Goal: Transaction & Acquisition: Book appointment/travel/reservation

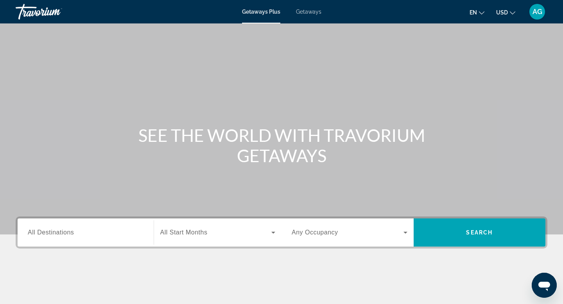
click at [102, 229] on input "Destination All Destinations" at bounding box center [86, 232] width 116 height 9
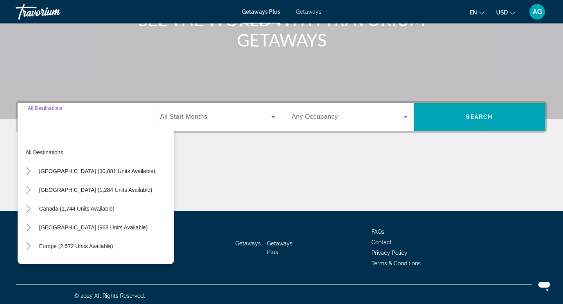
scroll to position [119, 0]
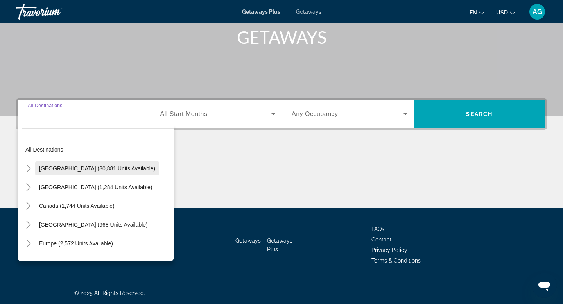
click at [71, 169] on span "[GEOGRAPHIC_DATA] (30,881 units available)" at bounding box center [97, 169] width 116 height 6
type input "**********"
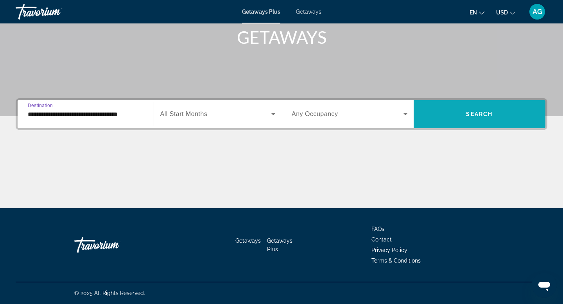
click at [477, 118] on span "Search widget" at bounding box center [480, 114] width 132 height 19
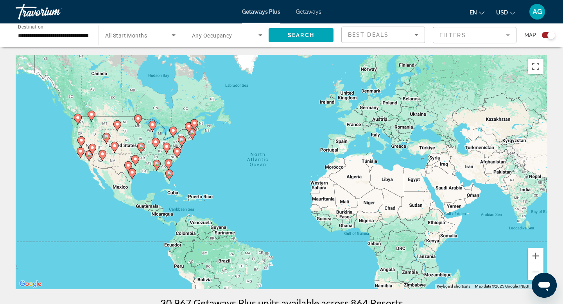
click at [69, 42] on div "**********" at bounding box center [53, 35] width 70 height 22
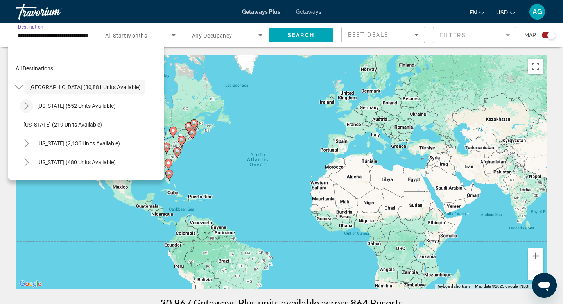
click at [28, 105] on icon "Toggle Arizona (552 units available)" at bounding box center [27, 106] width 8 height 8
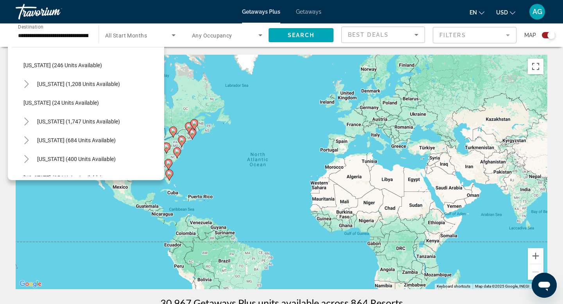
scroll to position [492, 0]
click at [29, 139] on icon "Toggle Tennessee (684 units available)" at bounding box center [27, 140] width 8 height 8
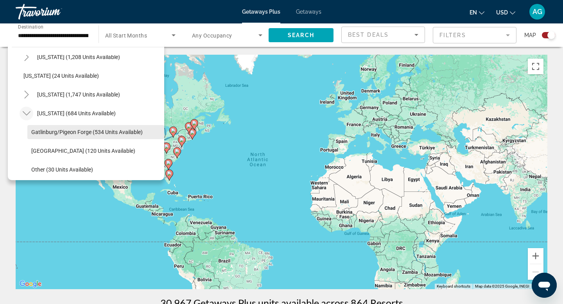
scroll to position [519, 0]
click at [61, 132] on span "Gatlinburg/Pigeon Forge (534 units available)" at bounding box center [87, 132] width 112 height 6
type input "**********"
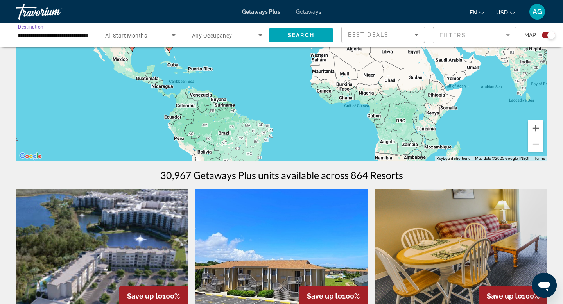
scroll to position [104, 0]
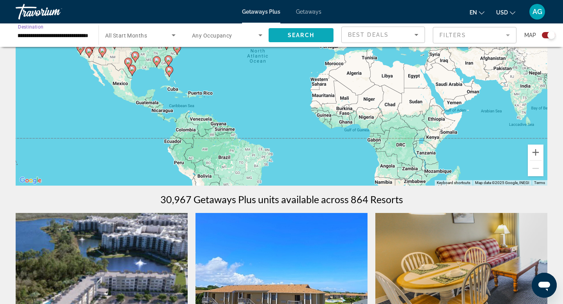
click at [302, 40] on span "Search widget" at bounding box center [301, 35] width 65 height 19
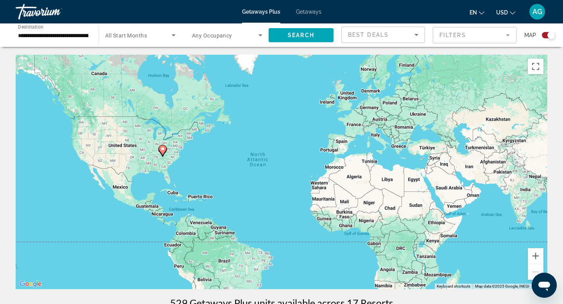
click at [304, 10] on span "Getaways" at bounding box center [308, 12] width 25 height 6
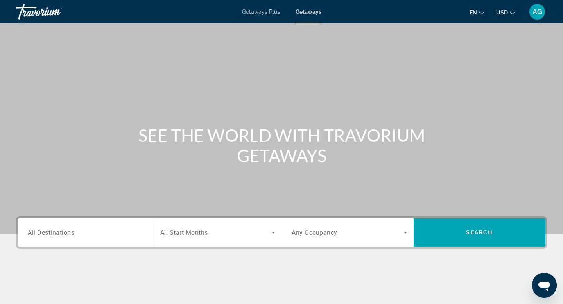
click at [76, 234] on input "Destination All Destinations" at bounding box center [86, 232] width 116 height 9
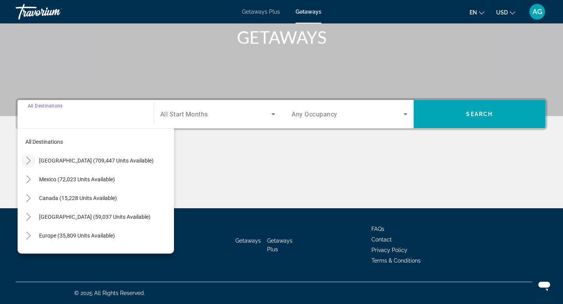
click at [29, 161] on icon "Toggle United States (709,447 units available)" at bounding box center [28, 161] width 4 height 8
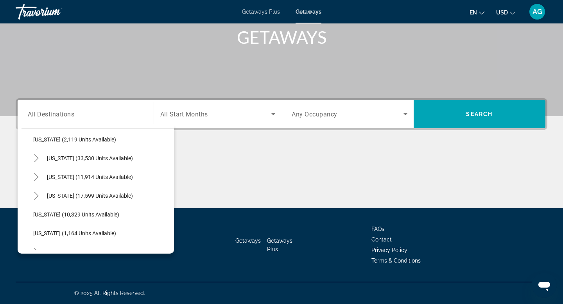
scroll to position [670, 0]
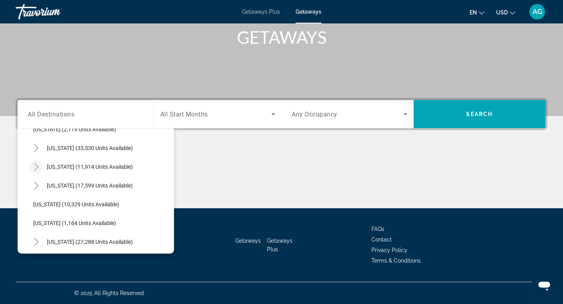
click at [33, 167] on icon "Toggle Tennessee (11,914 units available)" at bounding box center [36, 167] width 8 height 8
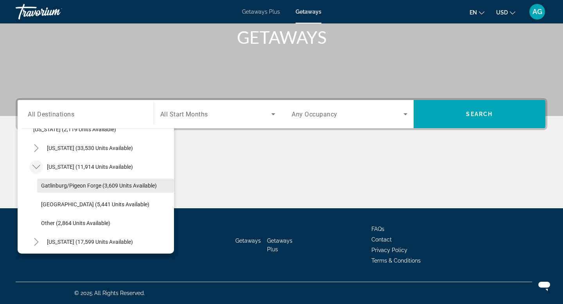
click at [54, 189] on span "Gatlinburg/Pigeon Forge (3,609 units available)" at bounding box center [99, 186] width 116 height 6
type input "**********"
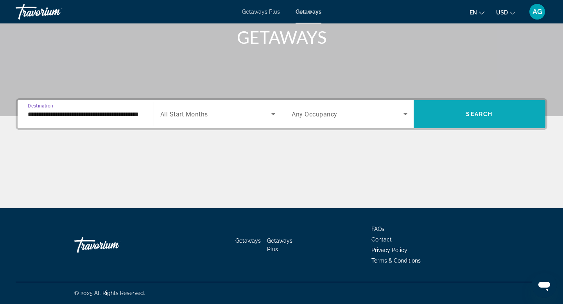
click at [452, 117] on span "Search widget" at bounding box center [480, 114] width 132 height 19
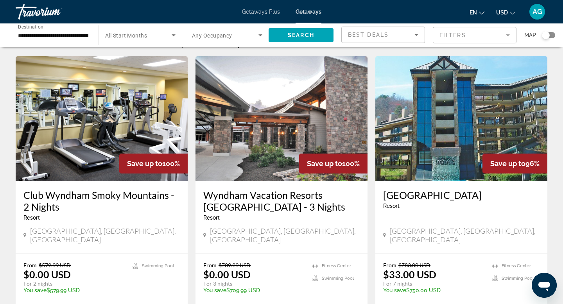
scroll to position [20, 0]
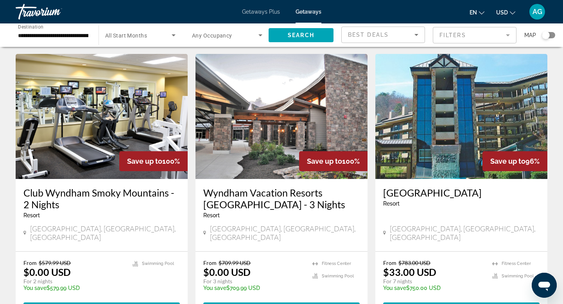
click at [506, 35] on mat-form-field "Filters" at bounding box center [475, 35] width 84 height 16
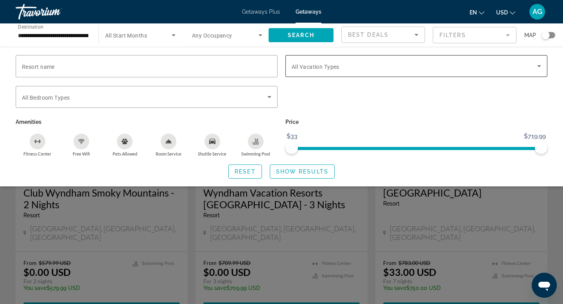
click at [439, 73] on div "Search widget" at bounding box center [417, 66] width 250 height 22
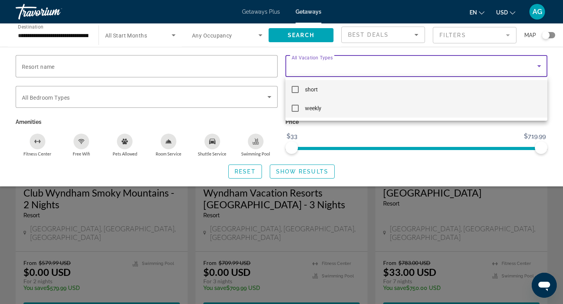
click at [297, 109] on mat-pseudo-checkbox at bounding box center [295, 108] width 7 height 7
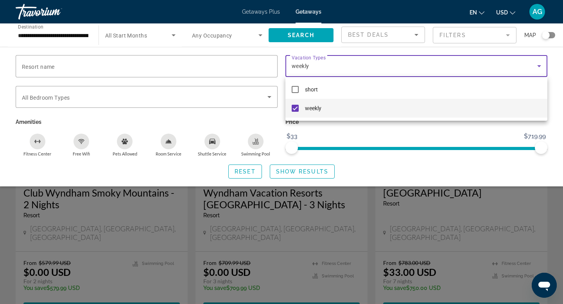
click at [302, 173] on div at bounding box center [281, 152] width 563 height 304
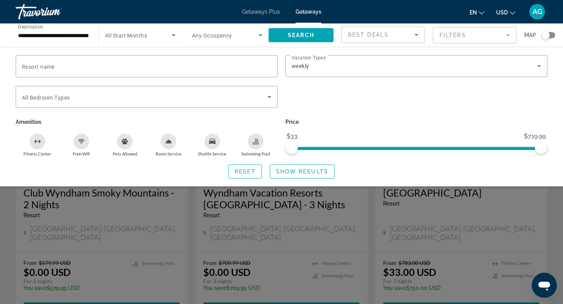
click at [302, 173] on span "Show Results" at bounding box center [302, 172] width 52 height 6
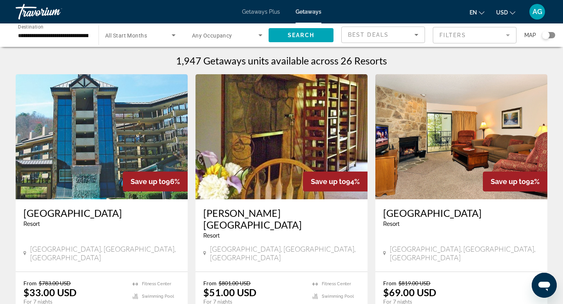
click at [134, 161] on img "Main content" at bounding box center [102, 136] width 172 height 125
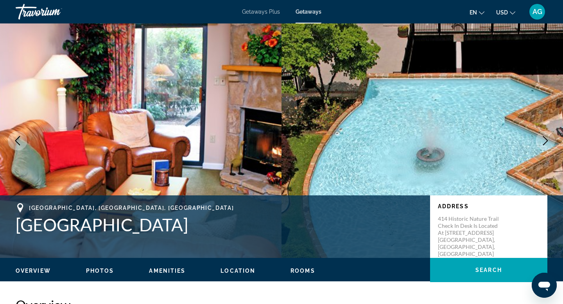
click at [548, 142] on icon "Next image" at bounding box center [545, 140] width 9 height 9
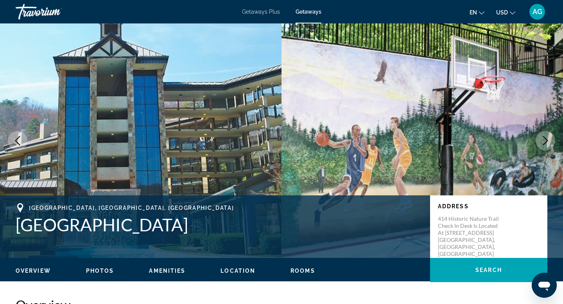
click at [548, 142] on icon "Next image" at bounding box center [545, 140] width 9 height 9
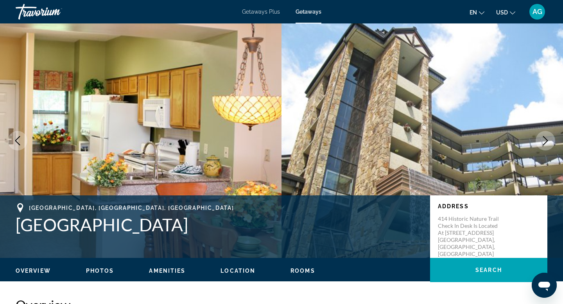
click at [548, 142] on icon "Next image" at bounding box center [545, 140] width 9 height 9
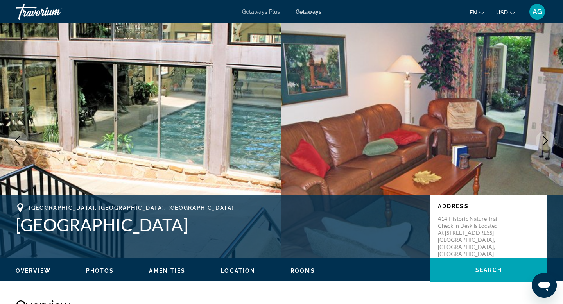
click at [548, 142] on icon "Next image" at bounding box center [545, 140] width 9 height 9
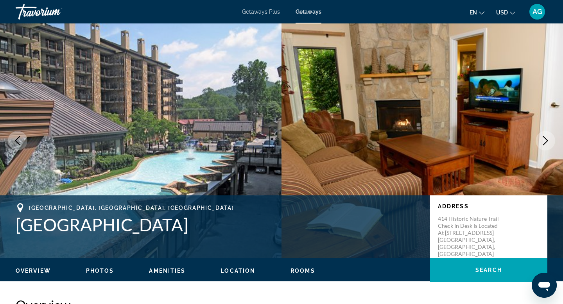
click at [548, 142] on icon "Next image" at bounding box center [545, 140] width 9 height 9
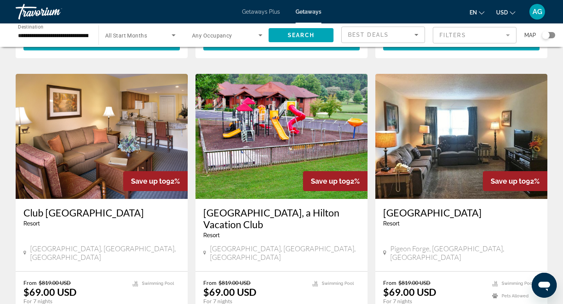
scroll to position [288, 0]
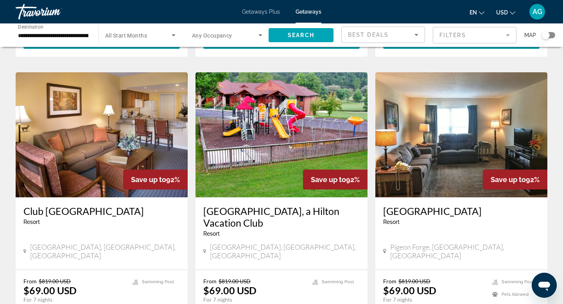
click at [417, 158] on img "Main content" at bounding box center [462, 134] width 172 height 125
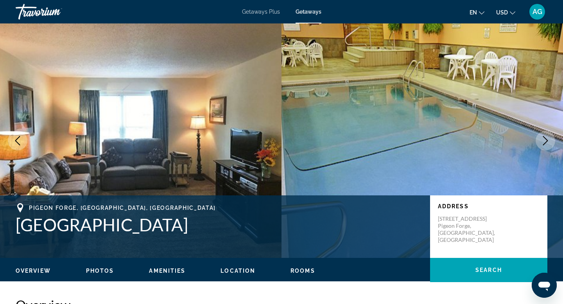
click at [544, 143] on icon "Next image" at bounding box center [545, 140] width 9 height 9
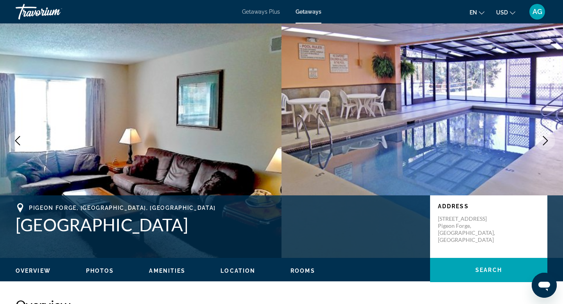
click at [544, 143] on icon "Next image" at bounding box center [545, 140] width 9 height 9
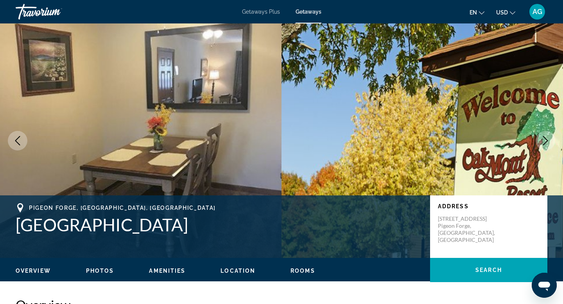
click at [544, 143] on icon "Next image" at bounding box center [545, 140] width 9 height 9
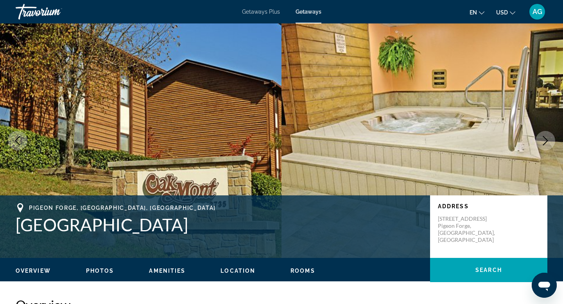
click at [544, 143] on icon "Next image" at bounding box center [545, 140] width 9 height 9
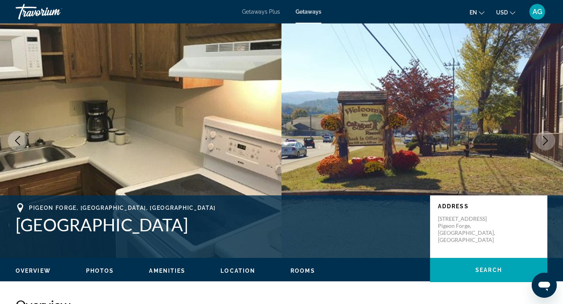
click at [544, 143] on icon "Next image" at bounding box center [545, 140] width 9 height 9
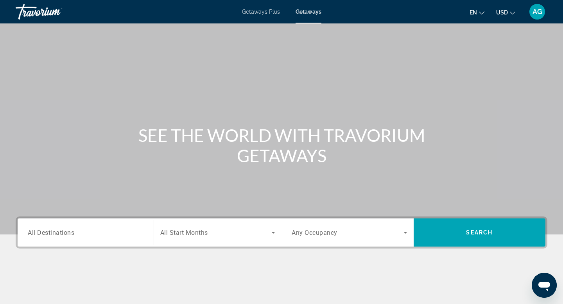
click at [98, 239] on div "Search widget" at bounding box center [86, 233] width 116 height 22
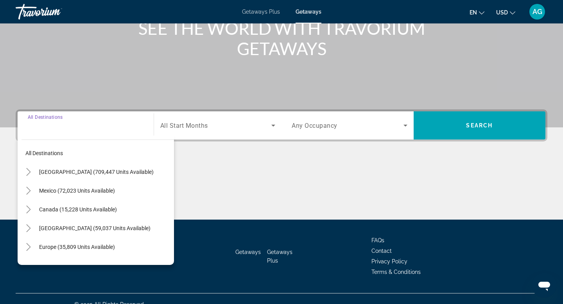
scroll to position [119, 0]
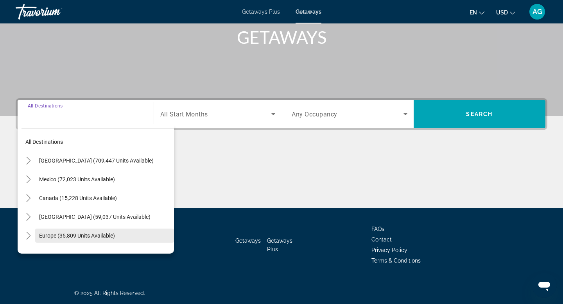
click at [68, 235] on span "Europe (35,809 units available)" at bounding box center [77, 236] width 76 height 6
type input "**********"
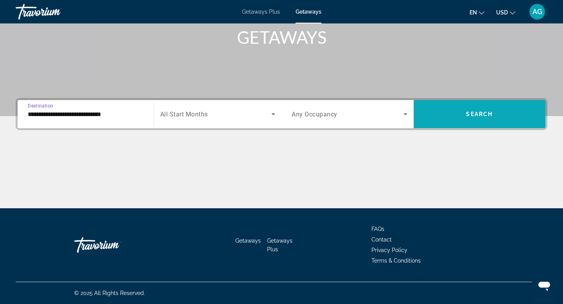
click at [473, 120] on span "Search widget" at bounding box center [480, 114] width 132 height 19
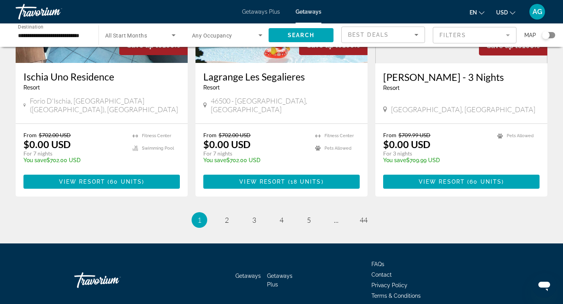
scroll to position [971, 0]
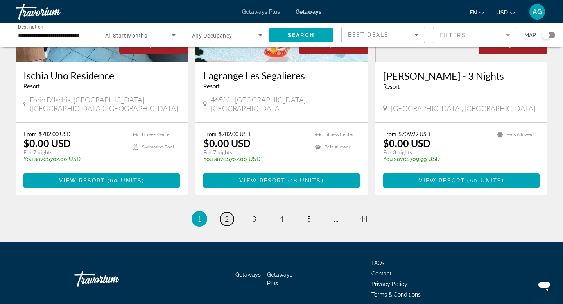
click at [226, 215] on span "2" at bounding box center [227, 219] width 4 height 9
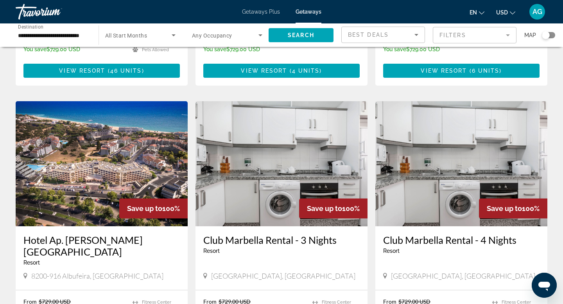
scroll to position [538, 0]
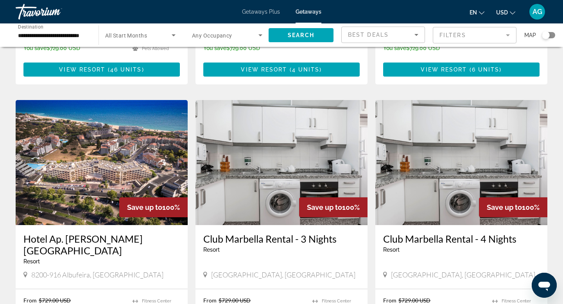
click at [421, 169] on img "Main content" at bounding box center [462, 162] width 172 height 125
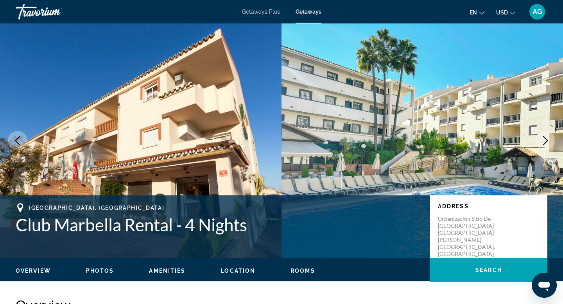
click at [546, 144] on icon "Next image" at bounding box center [545, 140] width 9 height 9
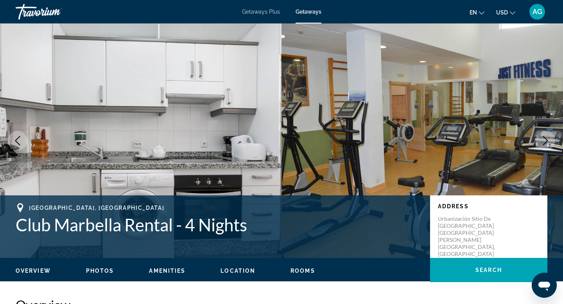
click at [546, 144] on icon "Next image" at bounding box center [545, 140] width 9 height 9
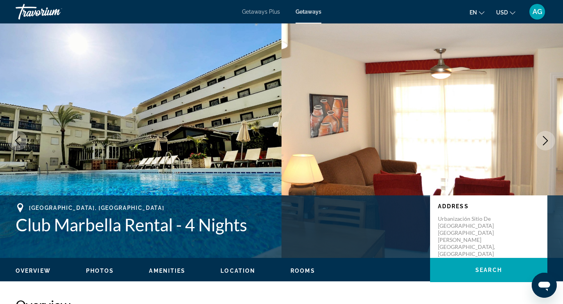
click at [546, 144] on icon "Next image" at bounding box center [545, 140] width 9 height 9
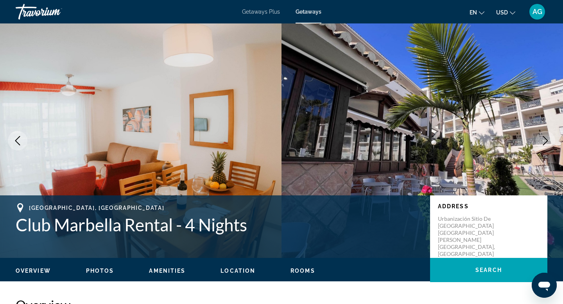
click at [546, 144] on icon "Next image" at bounding box center [545, 140] width 9 height 9
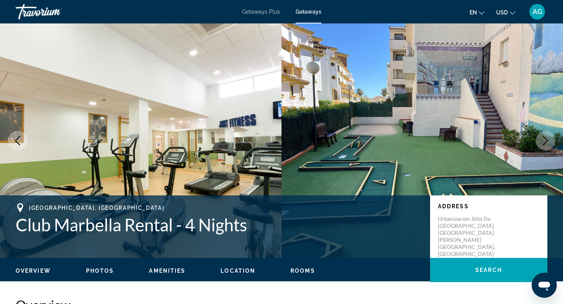
click at [546, 144] on icon "Next image" at bounding box center [545, 140] width 9 height 9
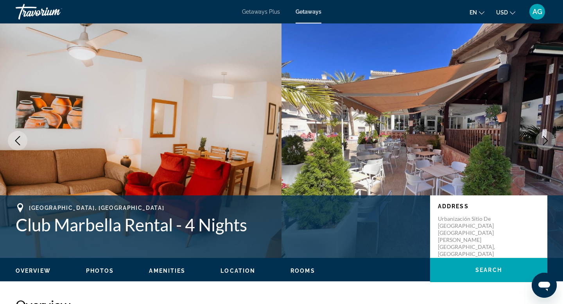
click at [546, 144] on icon "Next image" at bounding box center [545, 140] width 9 height 9
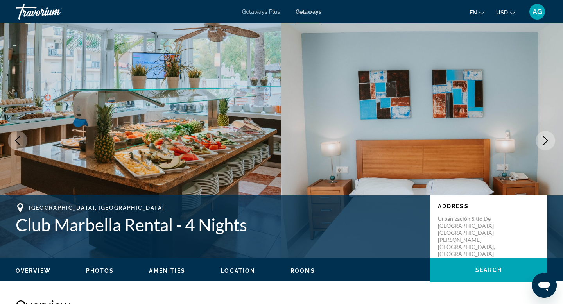
click at [546, 144] on icon "Next image" at bounding box center [545, 140] width 9 height 9
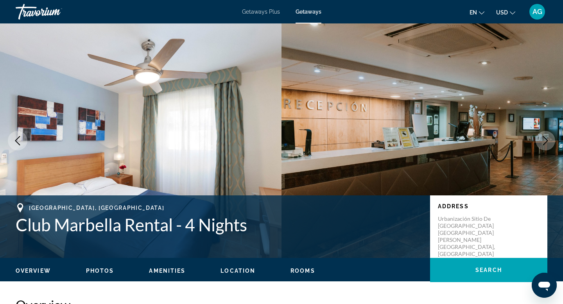
click at [546, 144] on icon "Next image" at bounding box center [545, 140] width 9 height 9
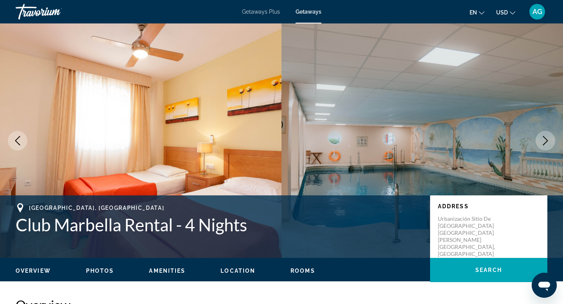
click at [546, 144] on icon "Next image" at bounding box center [545, 140] width 9 height 9
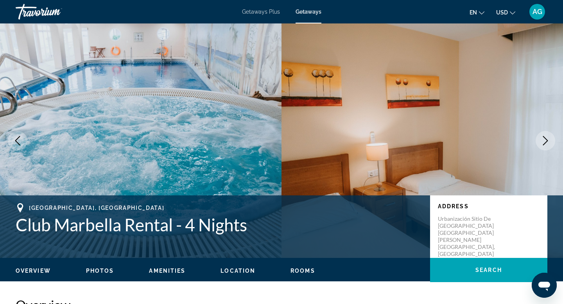
click at [546, 144] on icon "Next image" at bounding box center [545, 140] width 9 height 9
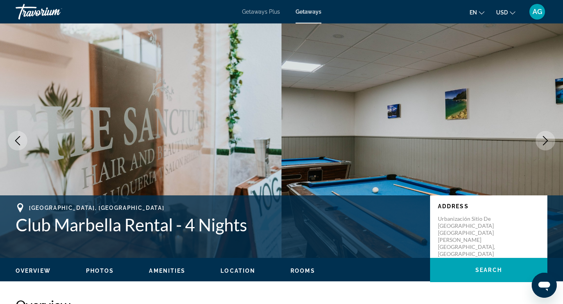
click at [546, 144] on icon "Next image" at bounding box center [545, 140] width 9 height 9
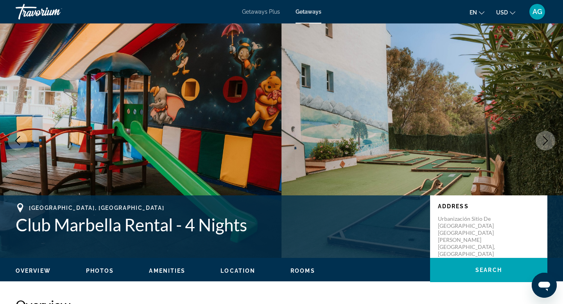
click at [546, 144] on icon "Next image" at bounding box center [545, 140] width 9 height 9
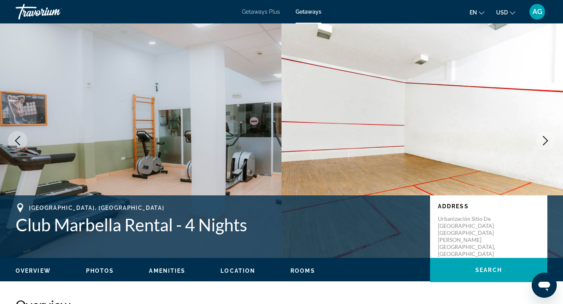
click at [546, 144] on icon "Next image" at bounding box center [545, 140] width 9 height 9
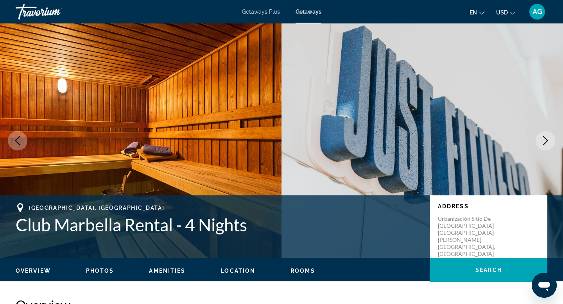
click at [546, 144] on icon "Next image" at bounding box center [545, 140] width 9 height 9
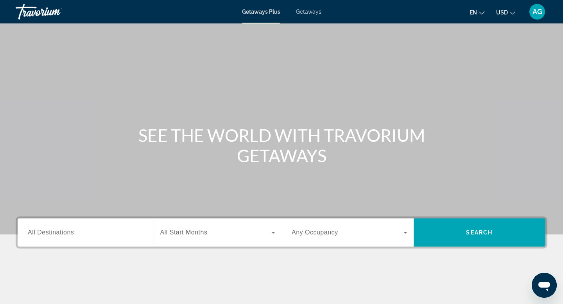
click at [302, 11] on span "Getaways" at bounding box center [308, 12] width 25 height 6
click at [83, 236] on input "Destination All Destinations" at bounding box center [86, 232] width 116 height 9
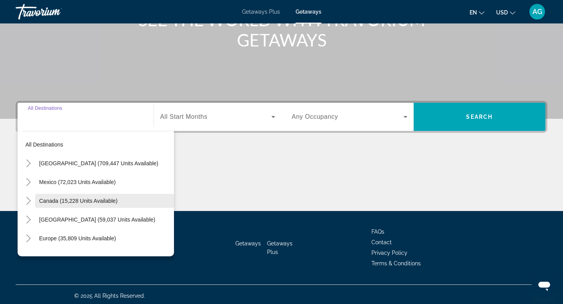
scroll to position [119, 0]
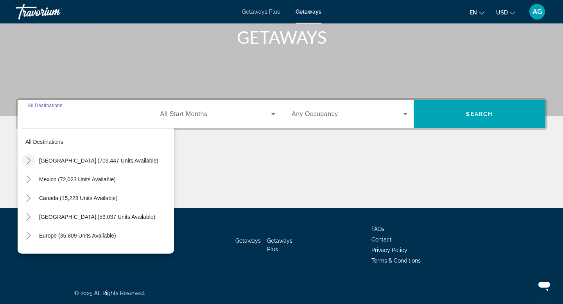
click at [30, 160] on icon "Toggle United States (709,447 units available)" at bounding box center [29, 161] width 8 height 8
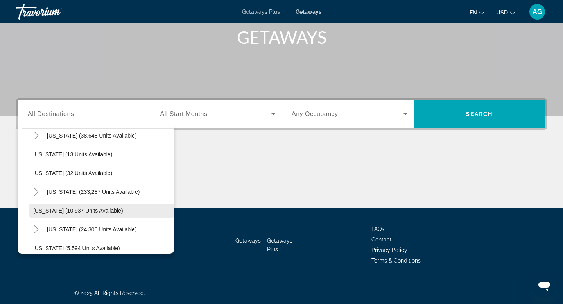
scroll to position [113, 0]
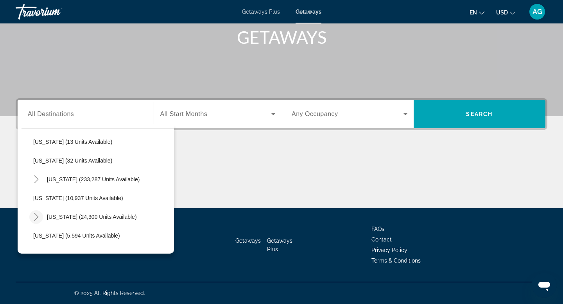
click at [38, 218] on icon "Toggle Hawaii (24,300 units available)" at bounding box center [36, 217] width 8 height 8
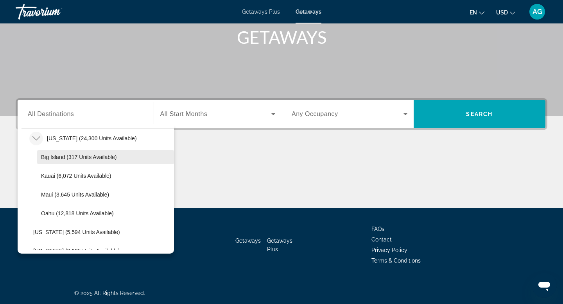
scroll to position [198, 0]
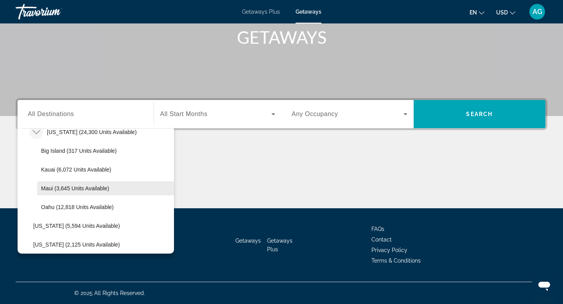
click at [77, 189] on span "Maui (3,645 units available)" at bounding box center [75, 188] width 68 height 6
type input "**********"
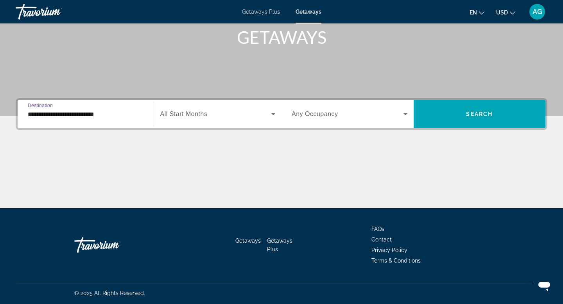
click at [489, 131] on div "**********" at bounding box center [281, 153] width 563 height 110
click at [496, 118] on span "Search widget" at bounding box center [480, 114] width 132 height 19
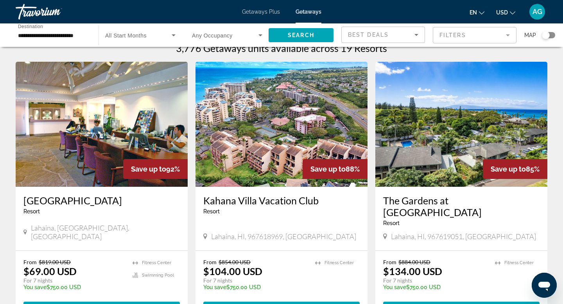
scroll to position [17, 0]
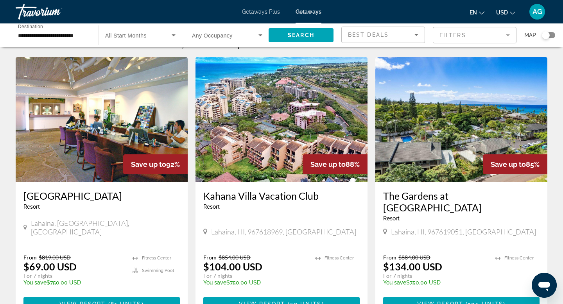
click at [291, 142] on img "Main content" at bounding box center [282, 119] width 172 height 125
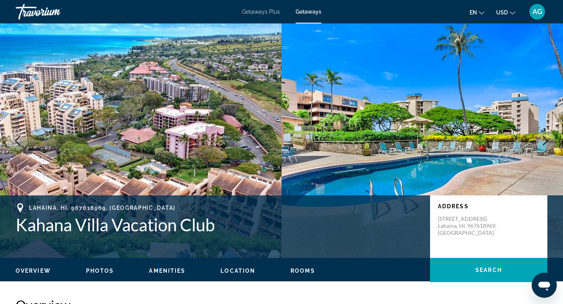
click at [547, 139] on icon "Next image" at bounding box center [545, 140] width 9 height 9
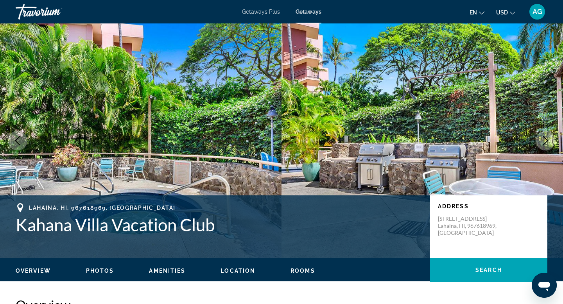
click at [547, 139] on icon "Next image" at bounding box center [545, 140] width 9 height 9
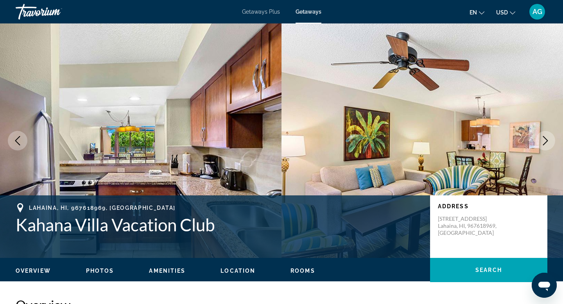
click at [547, 139] on icon "Next image" at bounding box center [545, 140] width 9 height 9
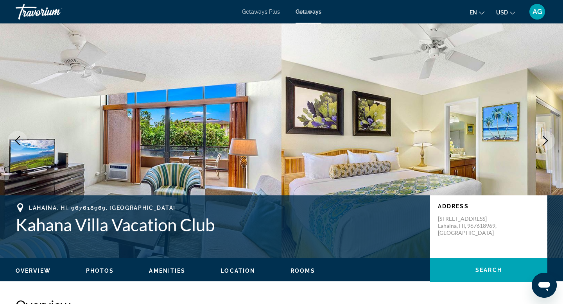
click at [547, 139] on icon "Next image" at bounding box center [545, 140] width 9 height 9
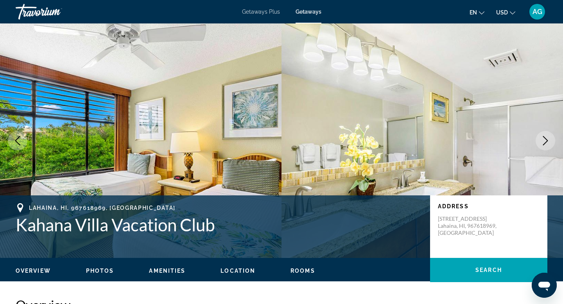
click at [547, 139] on icon "Next image" at bounding box center [545, 140] width 9 height 9
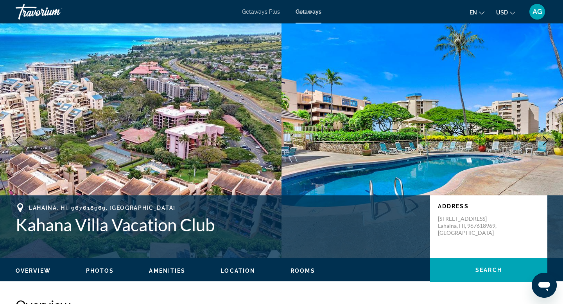
click at [547, 139] on icon "Next image" at bounding box center [545, 140] width 9 height 9
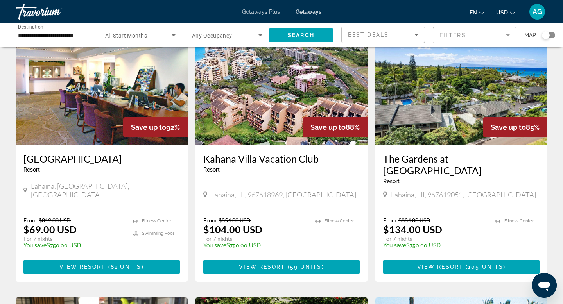
scroll to position [37, 0]
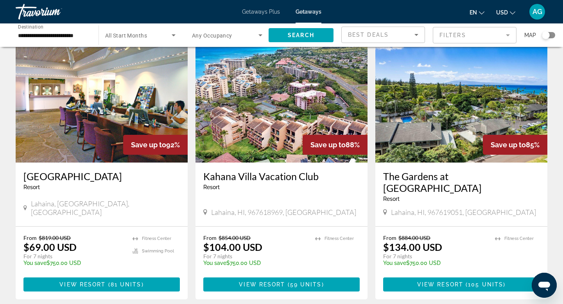
click at [119, 128] on img "Main content" at bounding box center [102, 100] width 172 height 125
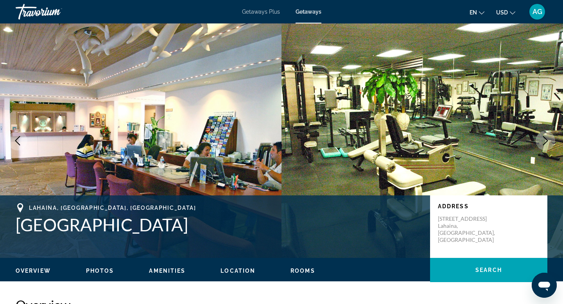
click at [548, 140] on icon "Next image" at bounding box center [545, 140] width 9 height 9
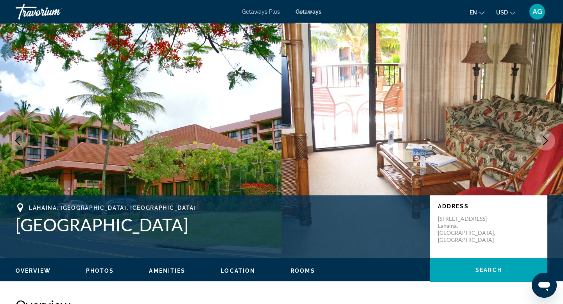
click at [548, 140] on icon "Next image" at bounding box center [545, 140] width 9 height 9
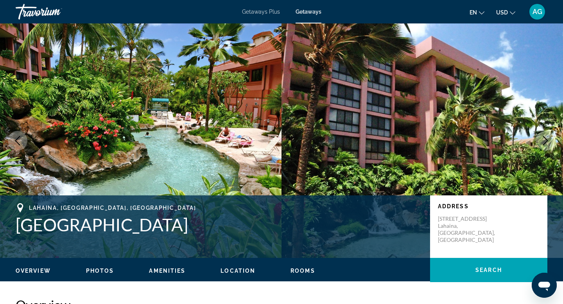
click at [548, 140] on icon "Next image" at bounding box center [545, 140] width 9 height 9
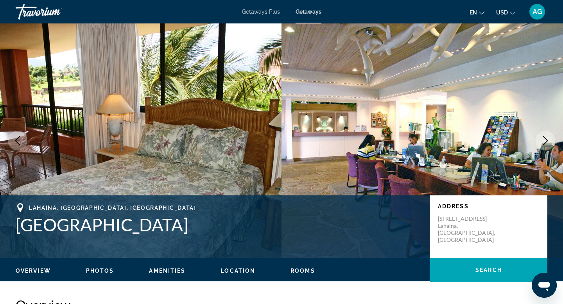
click at [548, 140] on icon "Next image" at bounding box center [545, 140] width 9 height 9
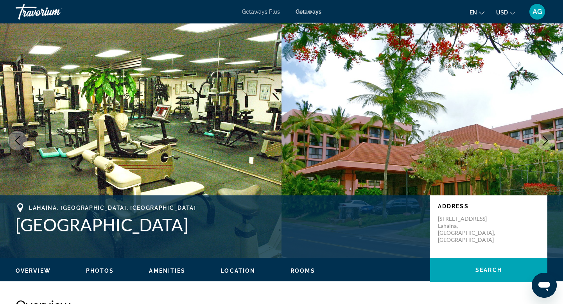
click at [548, 140] on icon "Next image" at bounding box center [545, 140] width 9 height 9
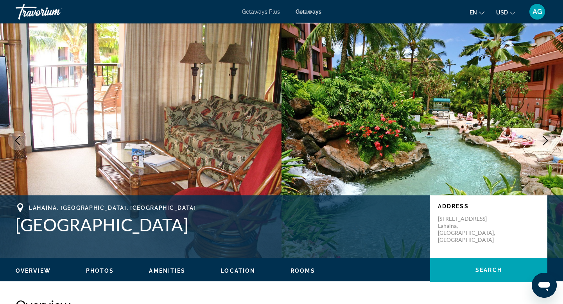
click at [548, 140] on icon "Next image" at bounding box center [545, 140] width 9 height 9
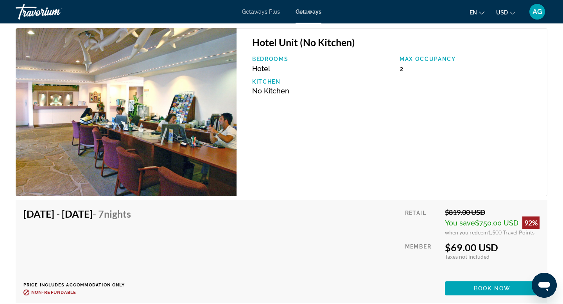
scroll to position [3313, 0]
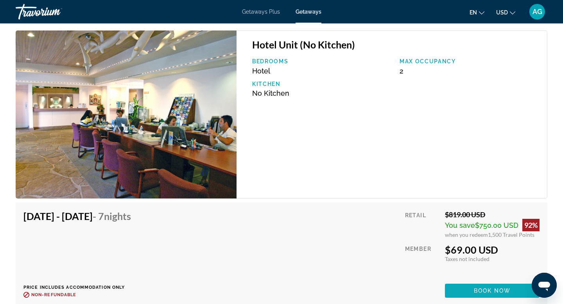
click at [491, 291] on span "Book now" at bounding box center [492, 291] width 37 height 6
